Goal: Information Seeking & Learning: Learn about a topic

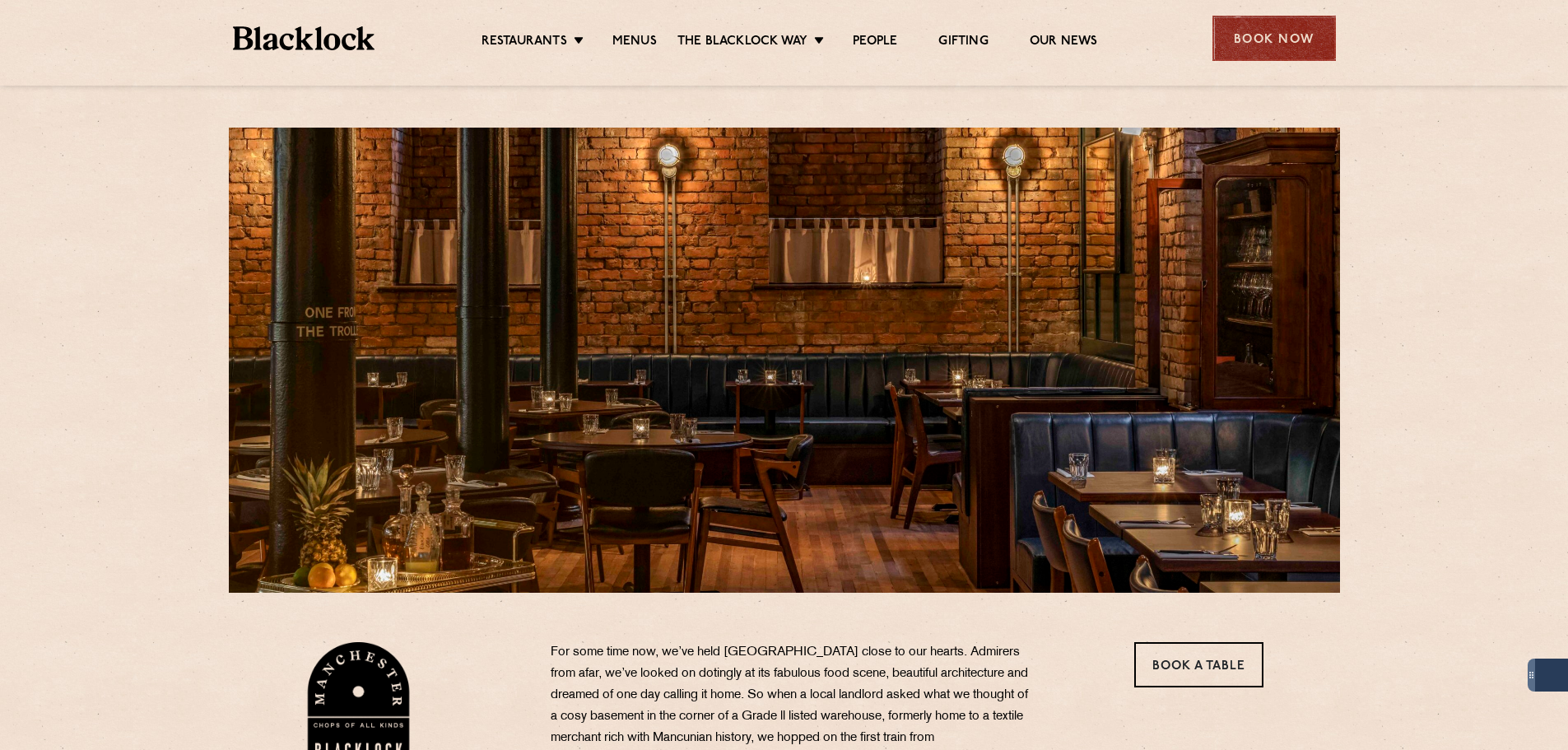
click at [1250, 40] on div "Book Now" at bounding box center [1274, 38] width 124 height 45
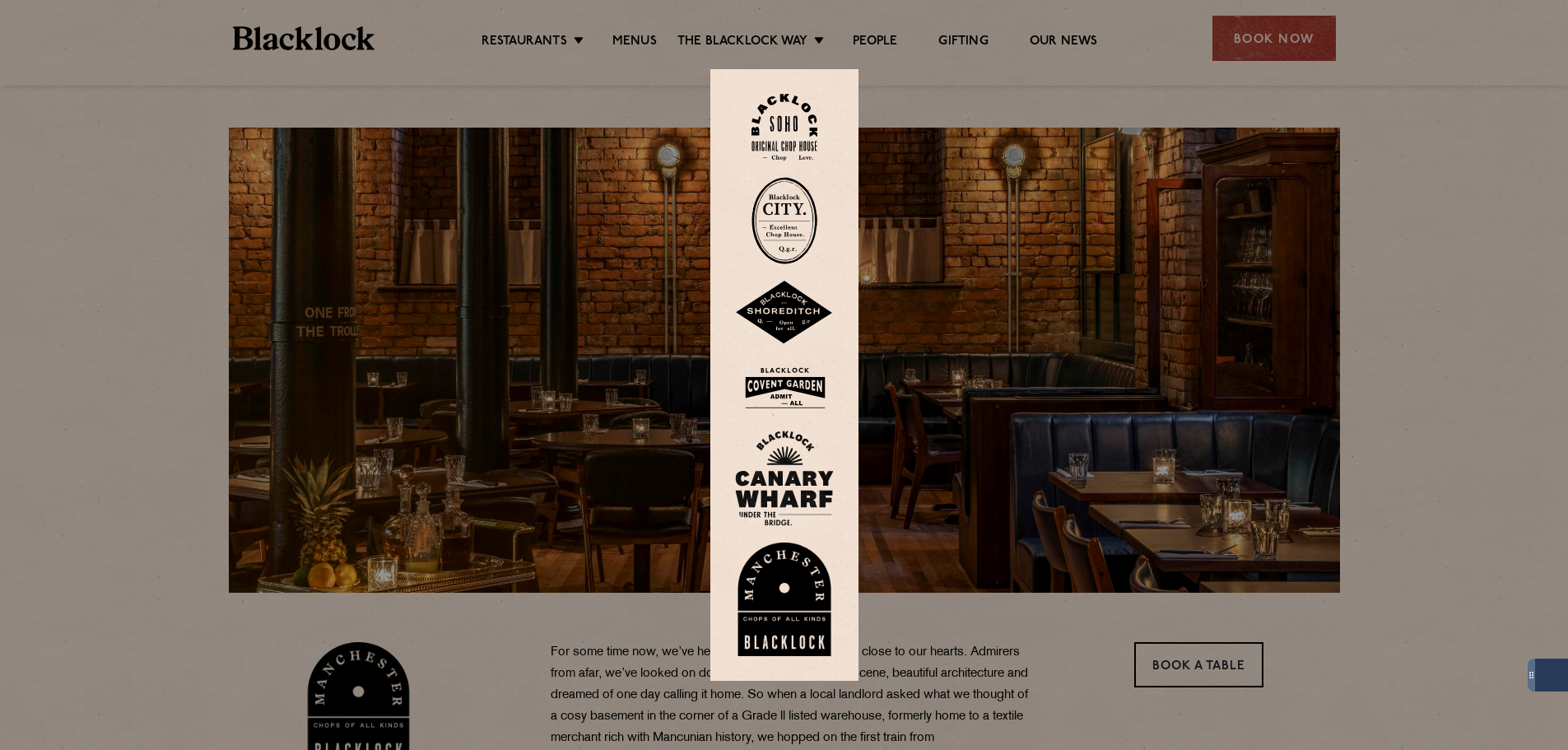
scroll to position [82, 0]
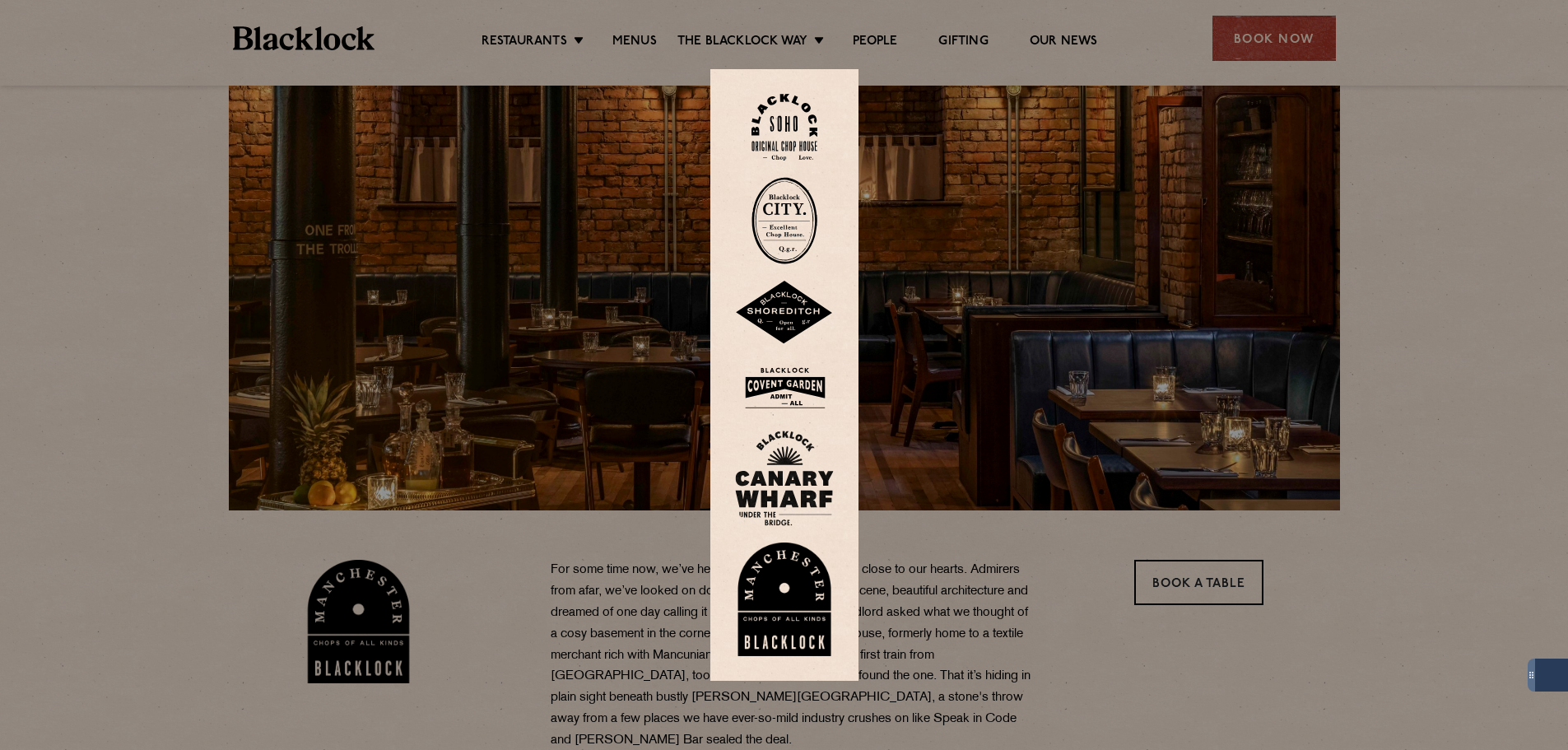
click at [797, 603] on img at bounding box center [785, 599] width 99 height 113
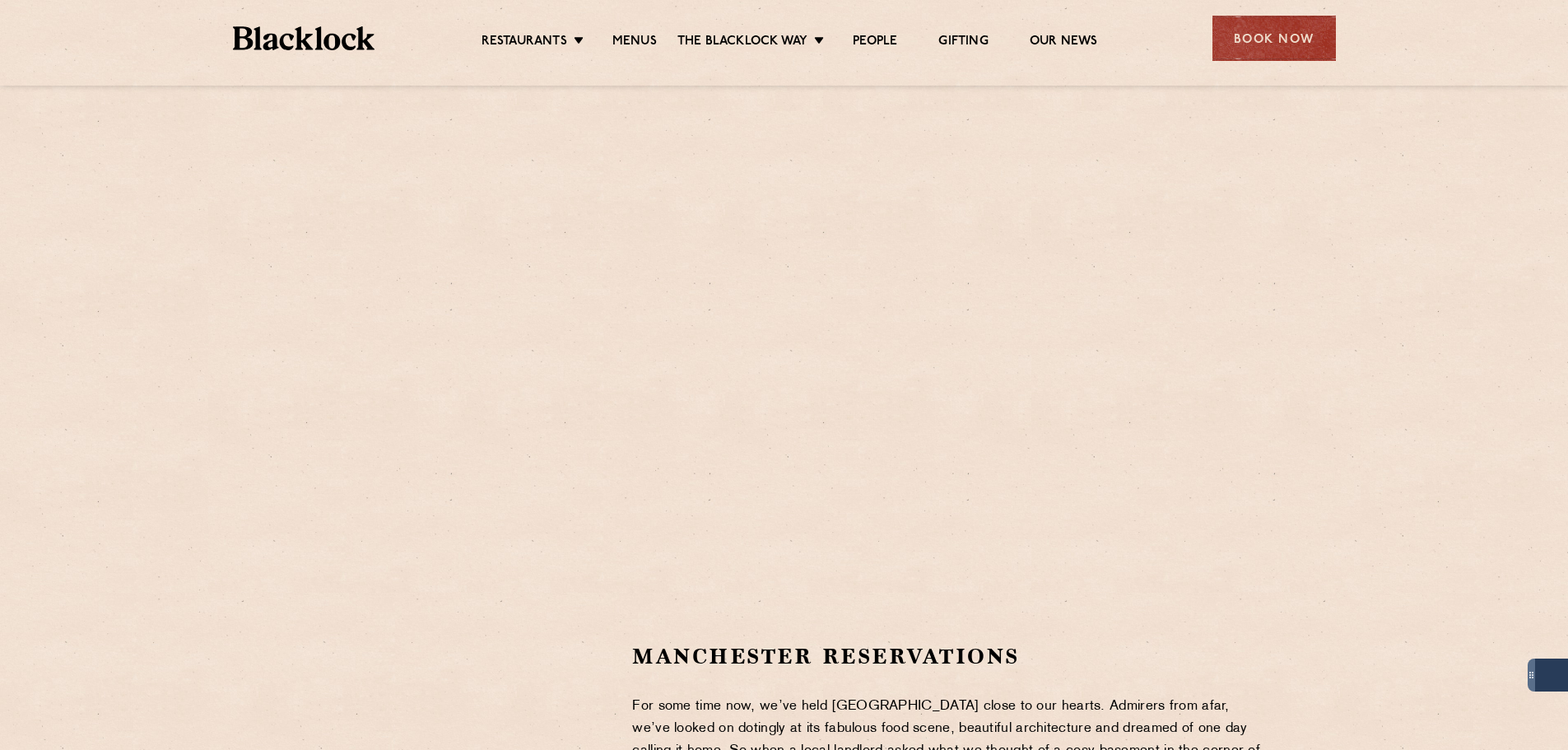
scroll to position [247, 0]
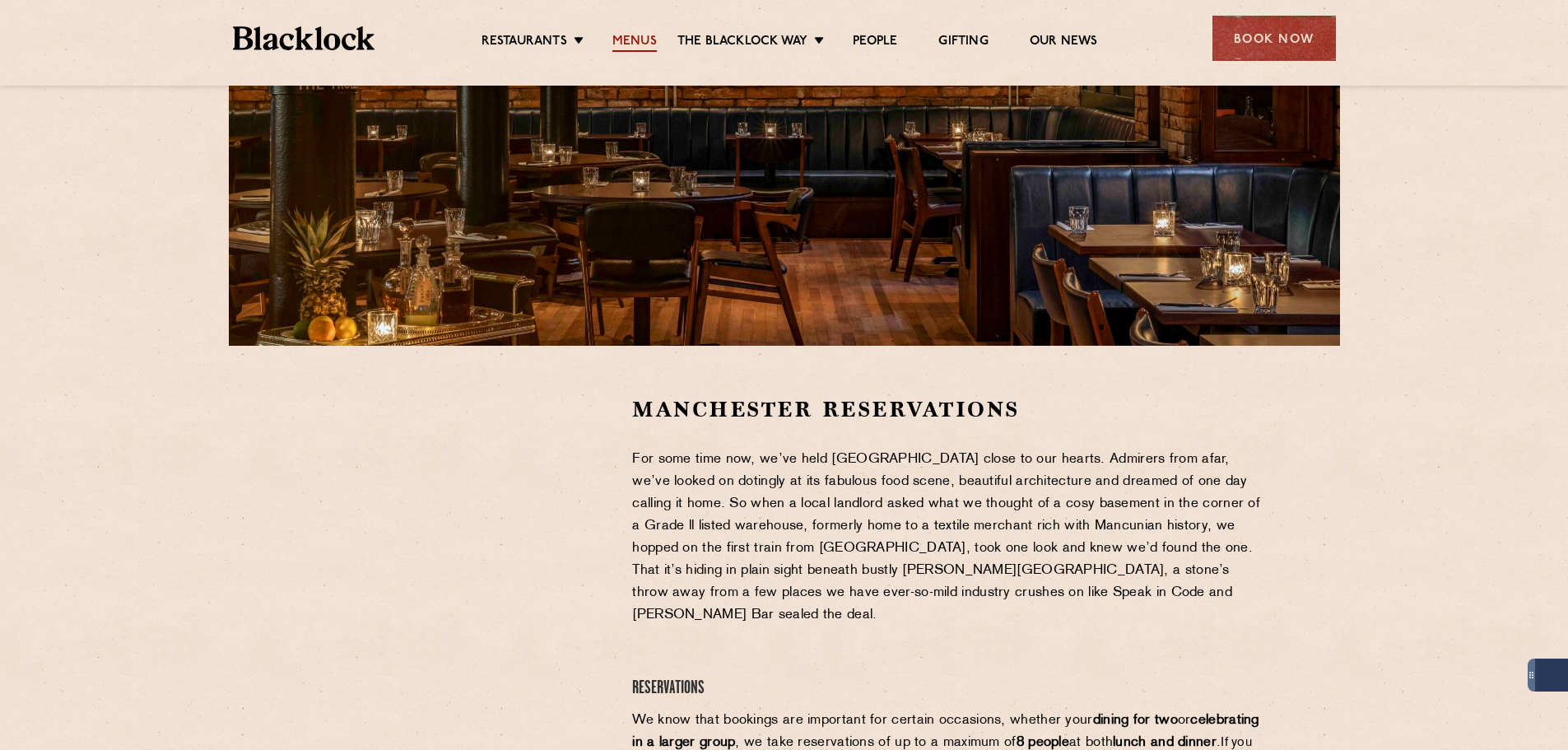
click at [646, 41] on link "Menus" at bounding box center [634, 42] width 44 height 18
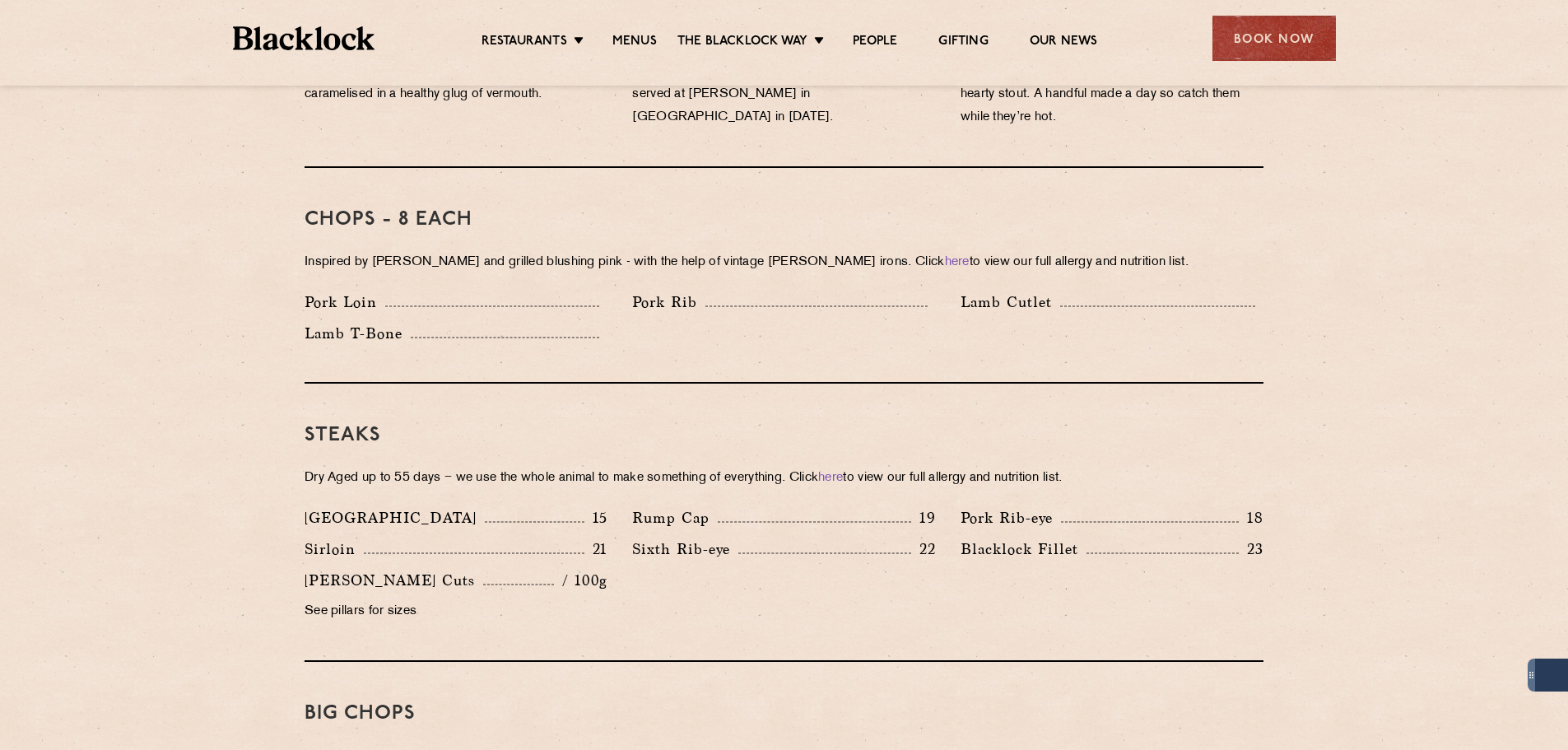
scroll to position [1152, 0]
